Goal: Information Seeking & Learning: Learn about a topic

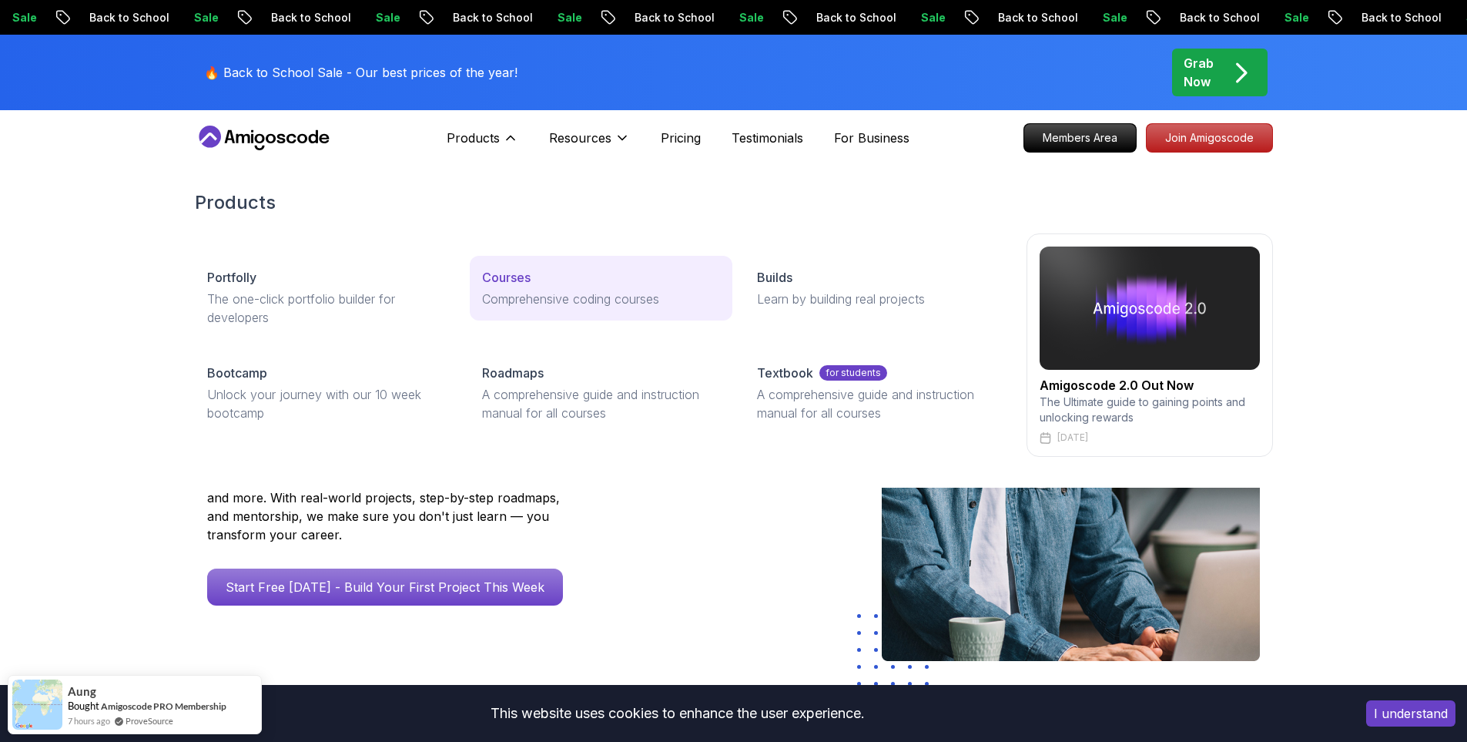
click at [524, 273] on p "Courses" at bounding box center [506, 277] width 49 height 18
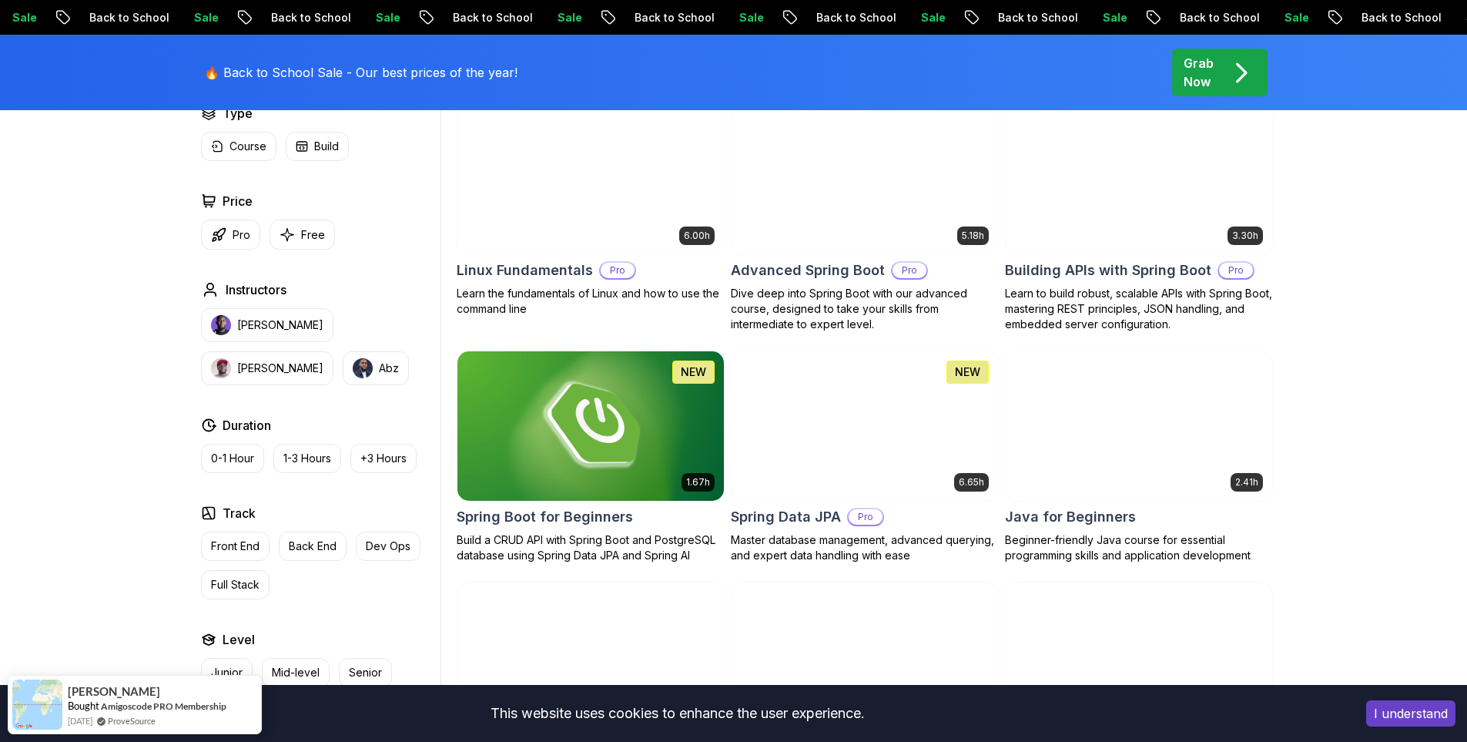
scroll to position [462, 0]
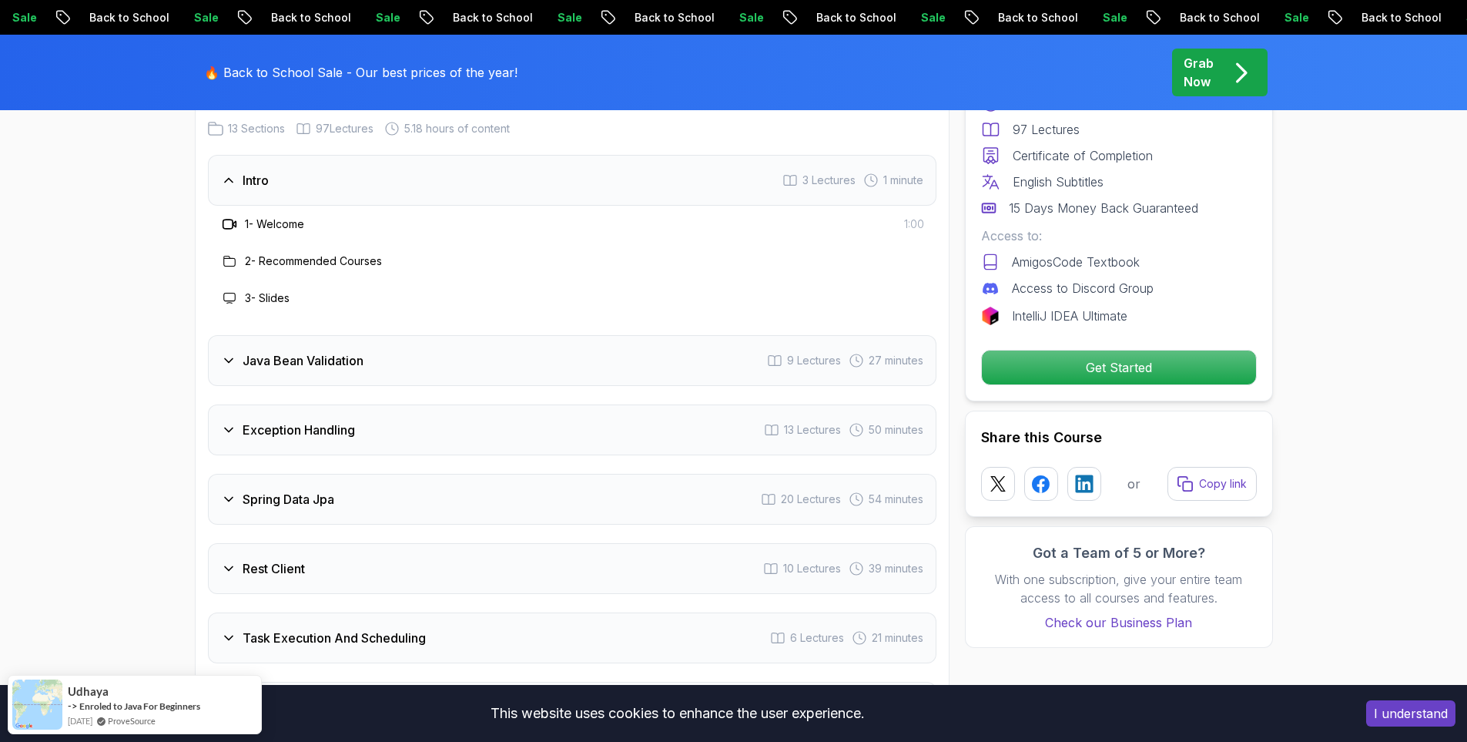
scroll to position [2157, 0]
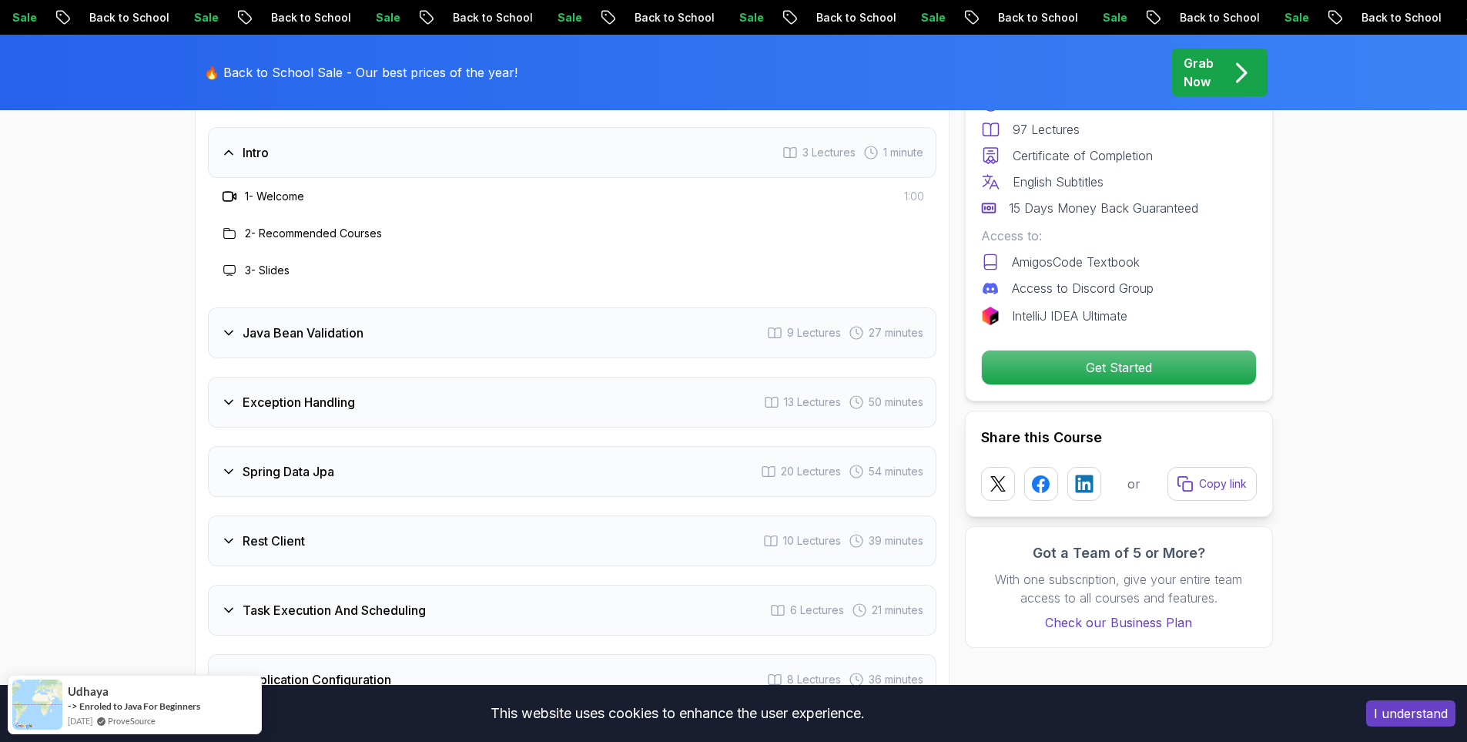
click at [571, 377] on div "Exception Handling 13 Lectures 50 minutes" at bounding box center [572, 402] width 729 height 51
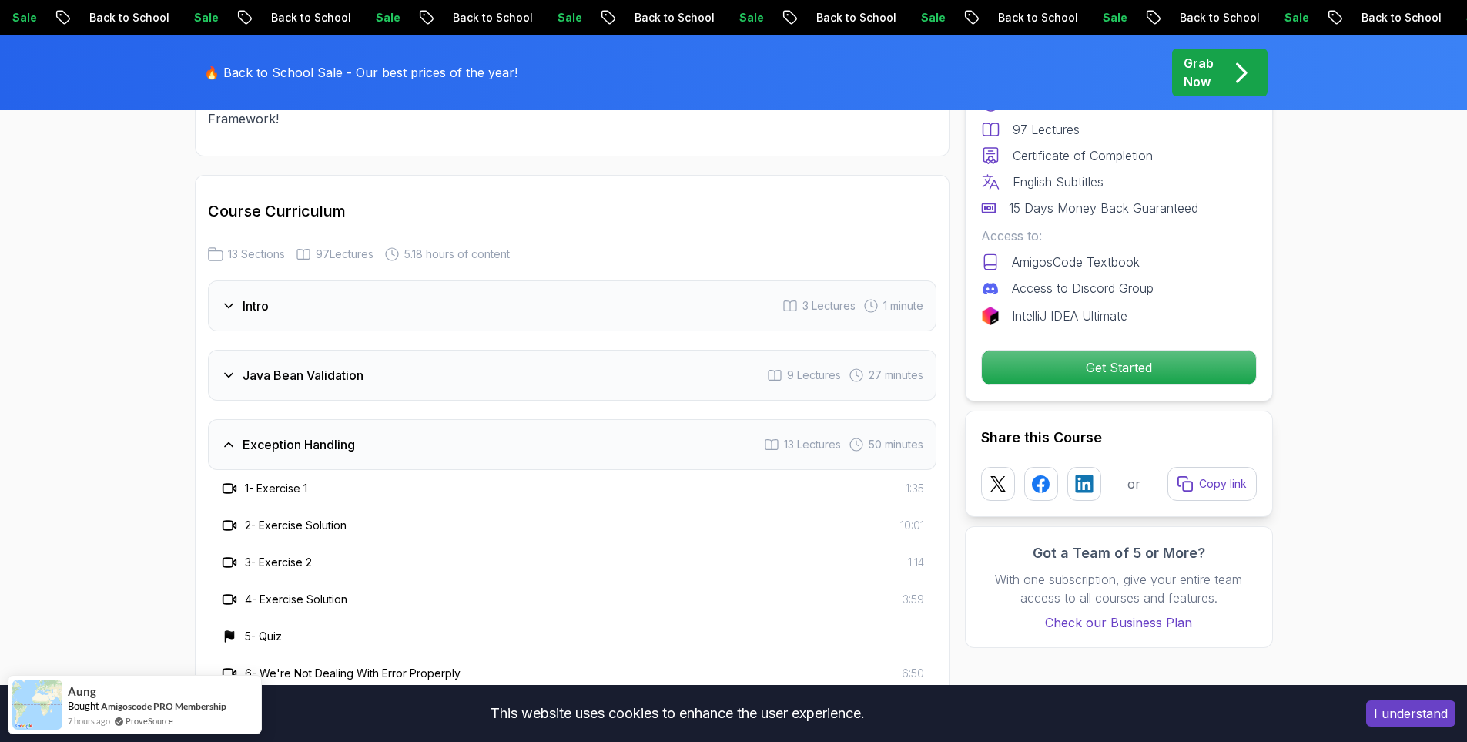
scroll to position [2003, 0]
click at [529, 420] on div "Exception Handling 13 Lectures 50 minutes" at bounding box center [572, 445] width 729 height 51
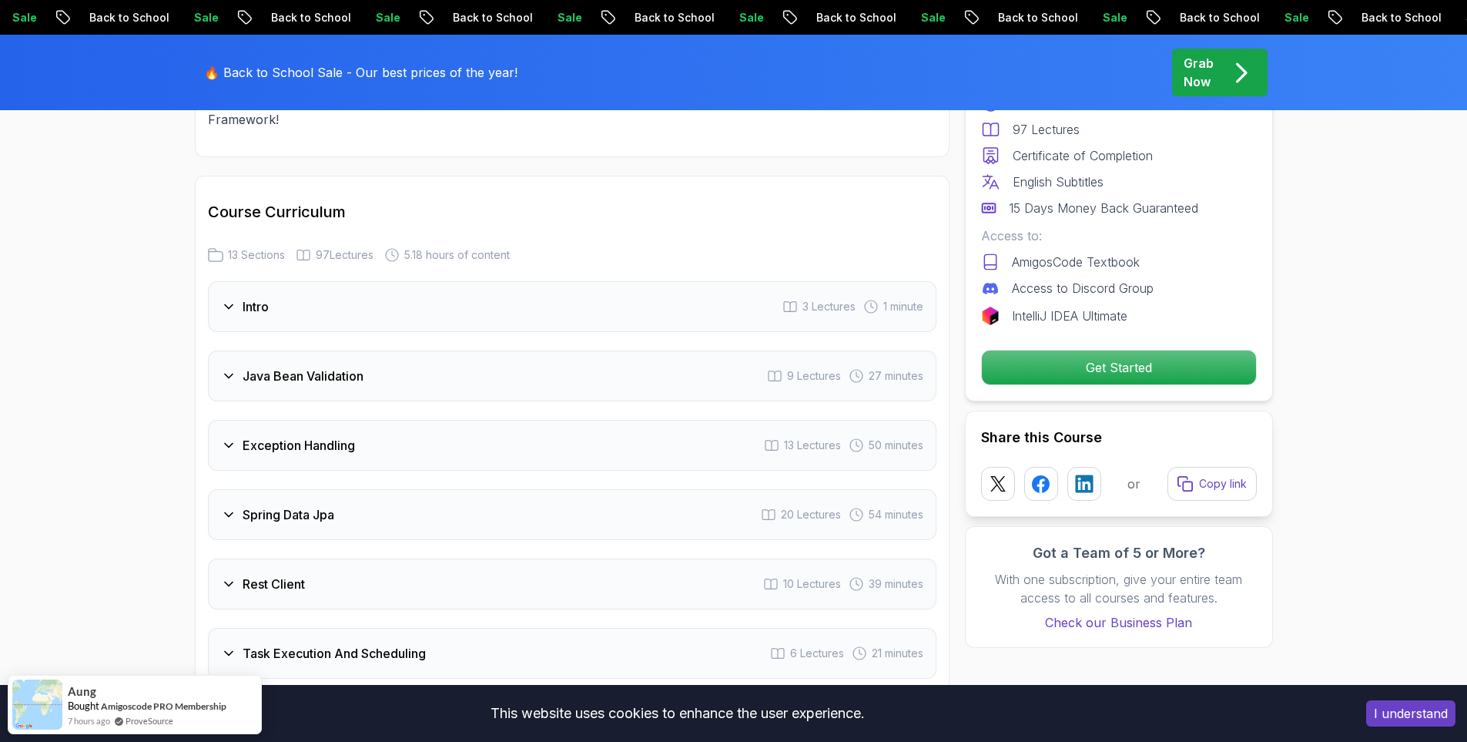
click at [454, 351] on div "Java Bean Validation 9 Lectures 27 minutes" at bounding box center [572, 376] width 729 height 51
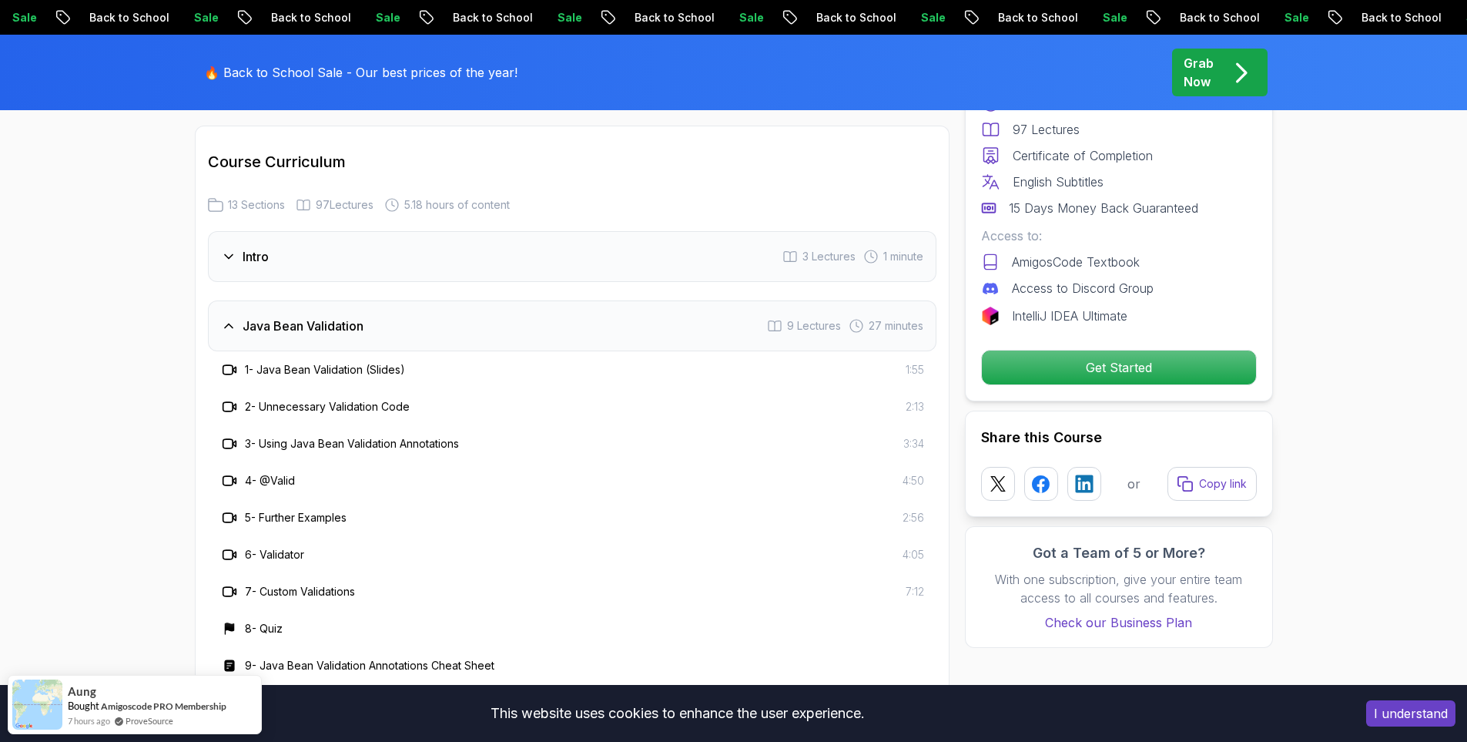
scroll to position [2080, 0]
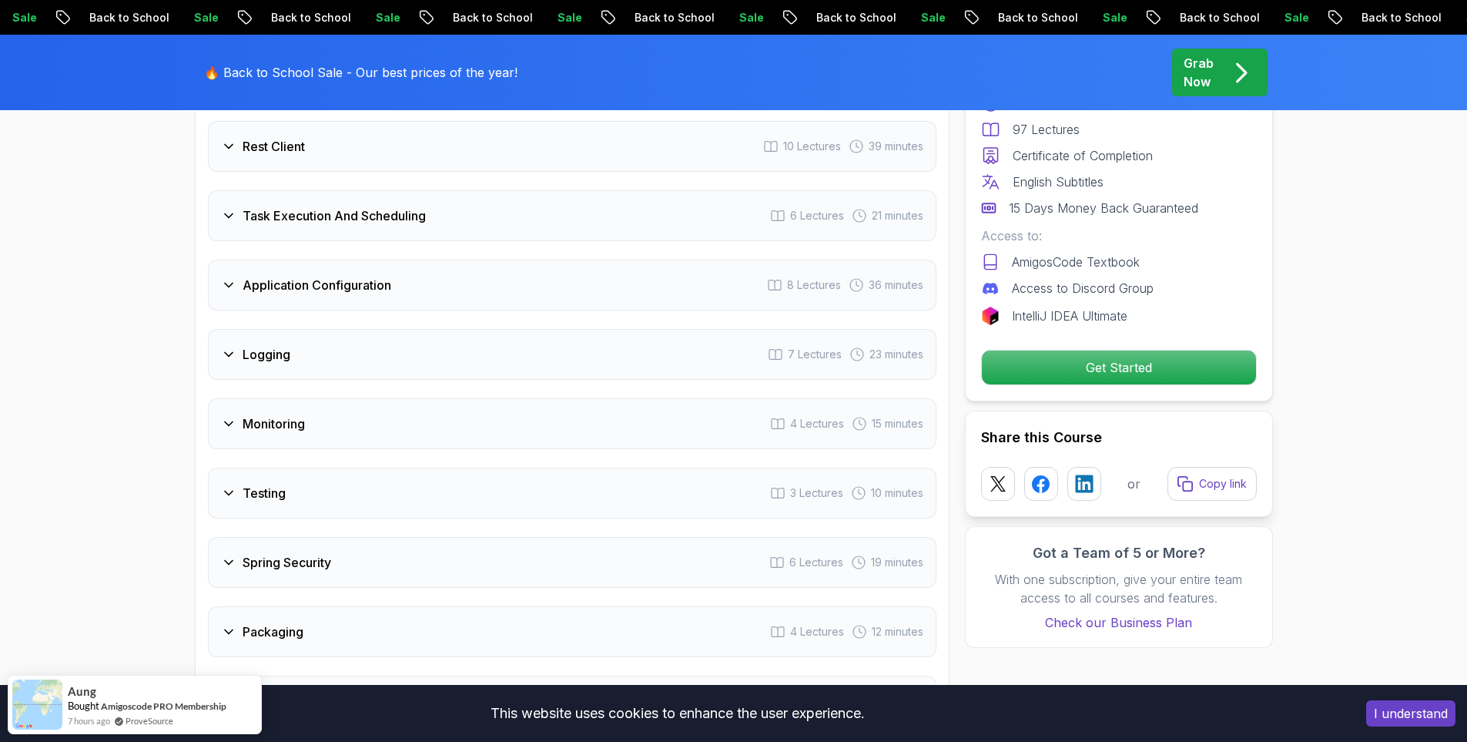
click at [538, 329] on div "Logging 7 Lectures 23 minutes" at bounding box center [572, 354] width 729 height 51
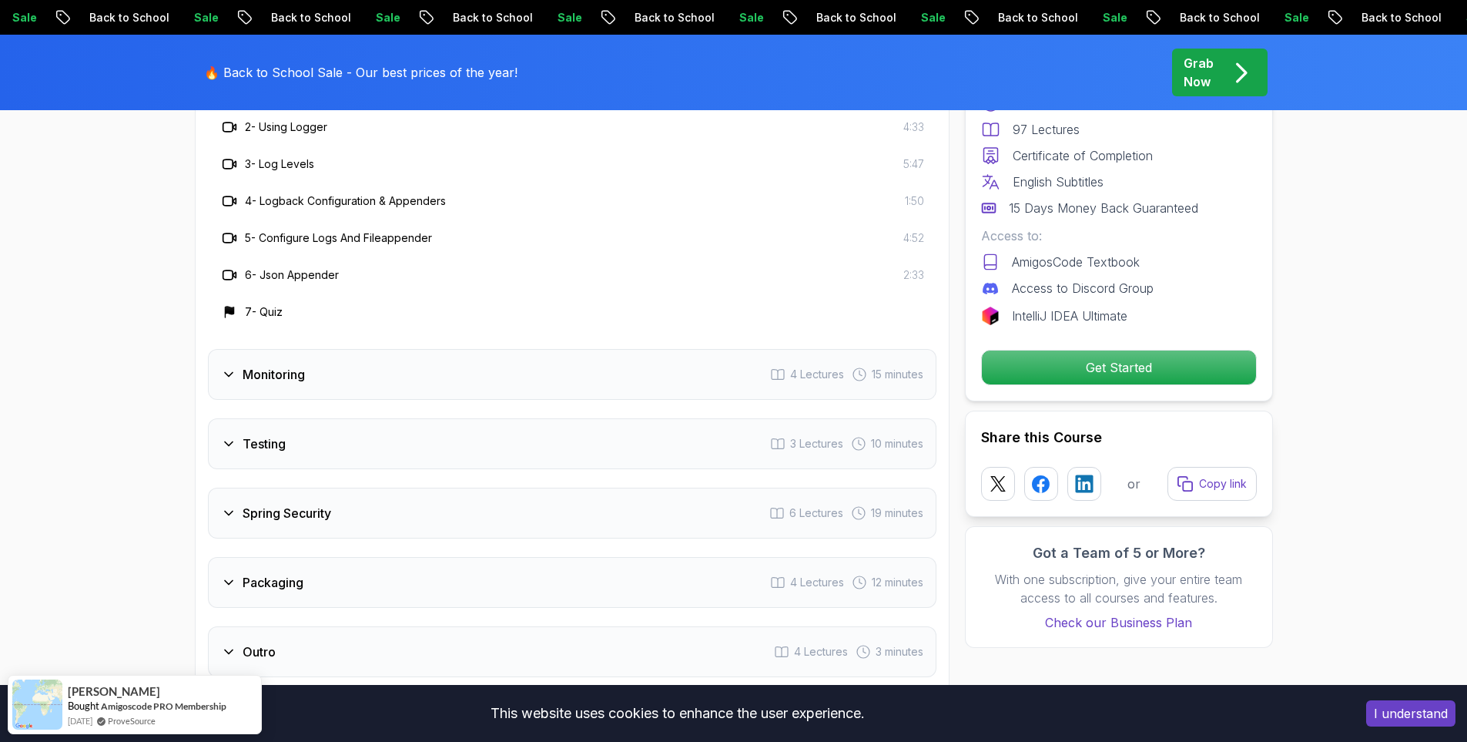
scroll to position [2826, 0]
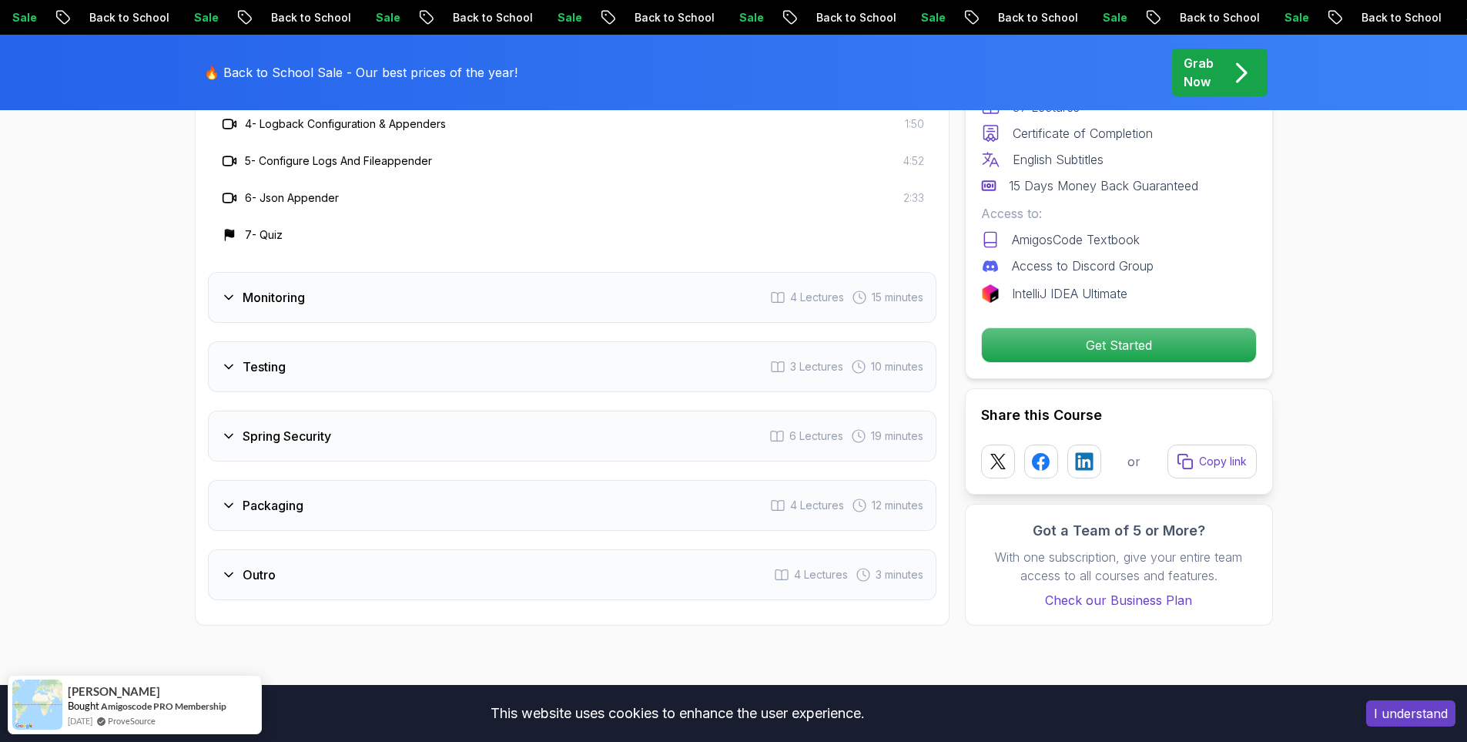
click at [538, 411] on div "Spring Security 6 Lectures 19 minutes" at bounding box center [572, 436] width 729 height 51
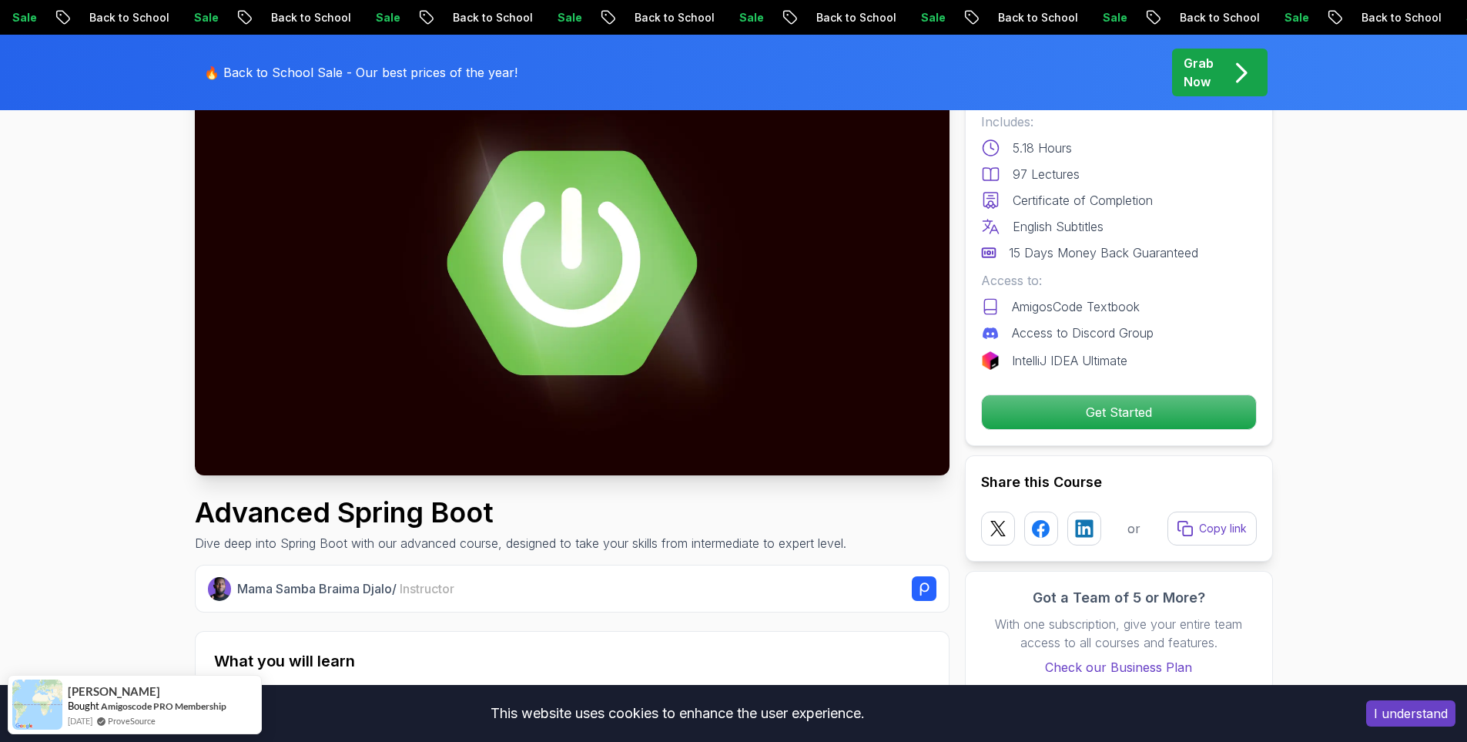
scroll to position [0, 0]
